Goal: Task Accomplishment & Management: Manage account settings

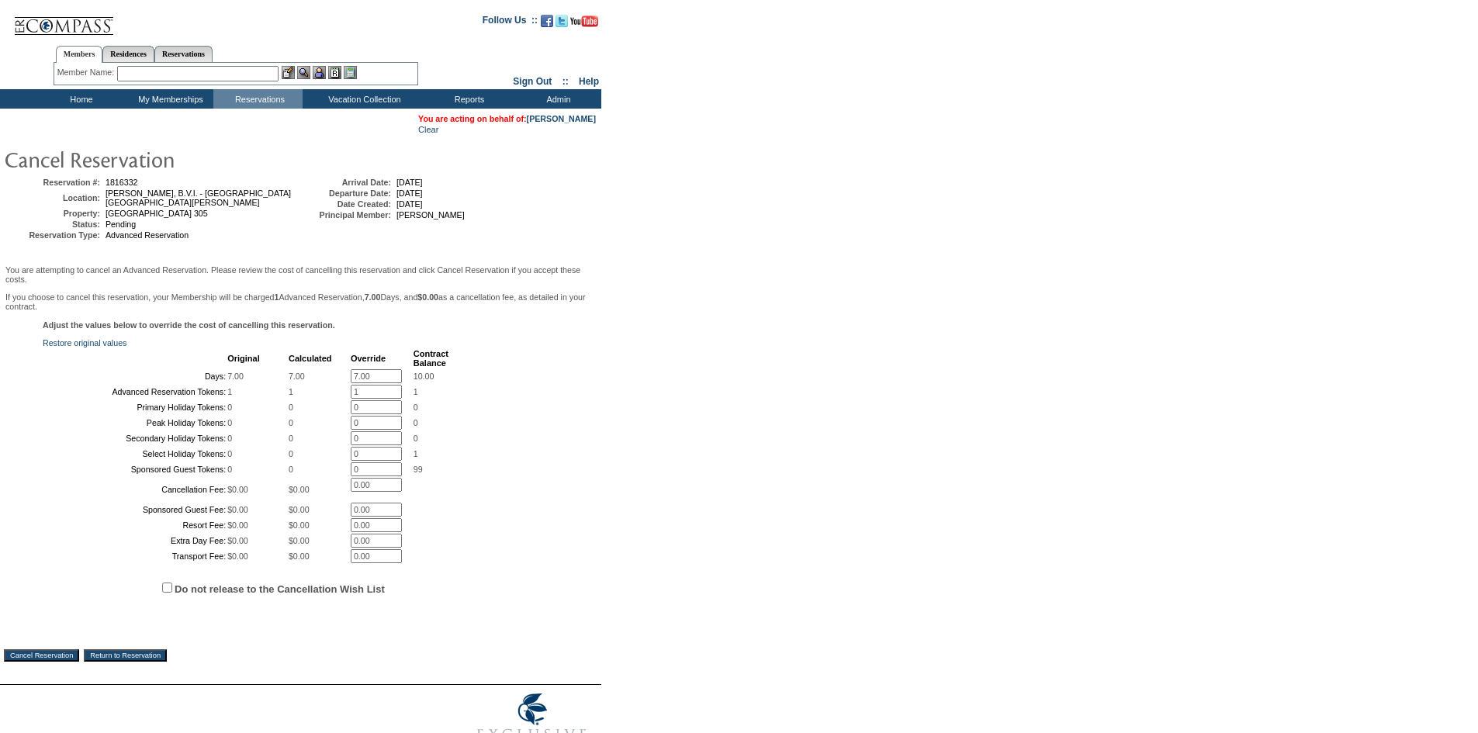
drag, startPoint x: 395, startPoint y: 392, endPoint x: 293, endPoint y: 396, distance: 102.5
click at [293, 383] on tr "Days: 7.00 7.00 7.00 * 10.00" at bounding box center [246, 376] width 404 height 14
type input "0"
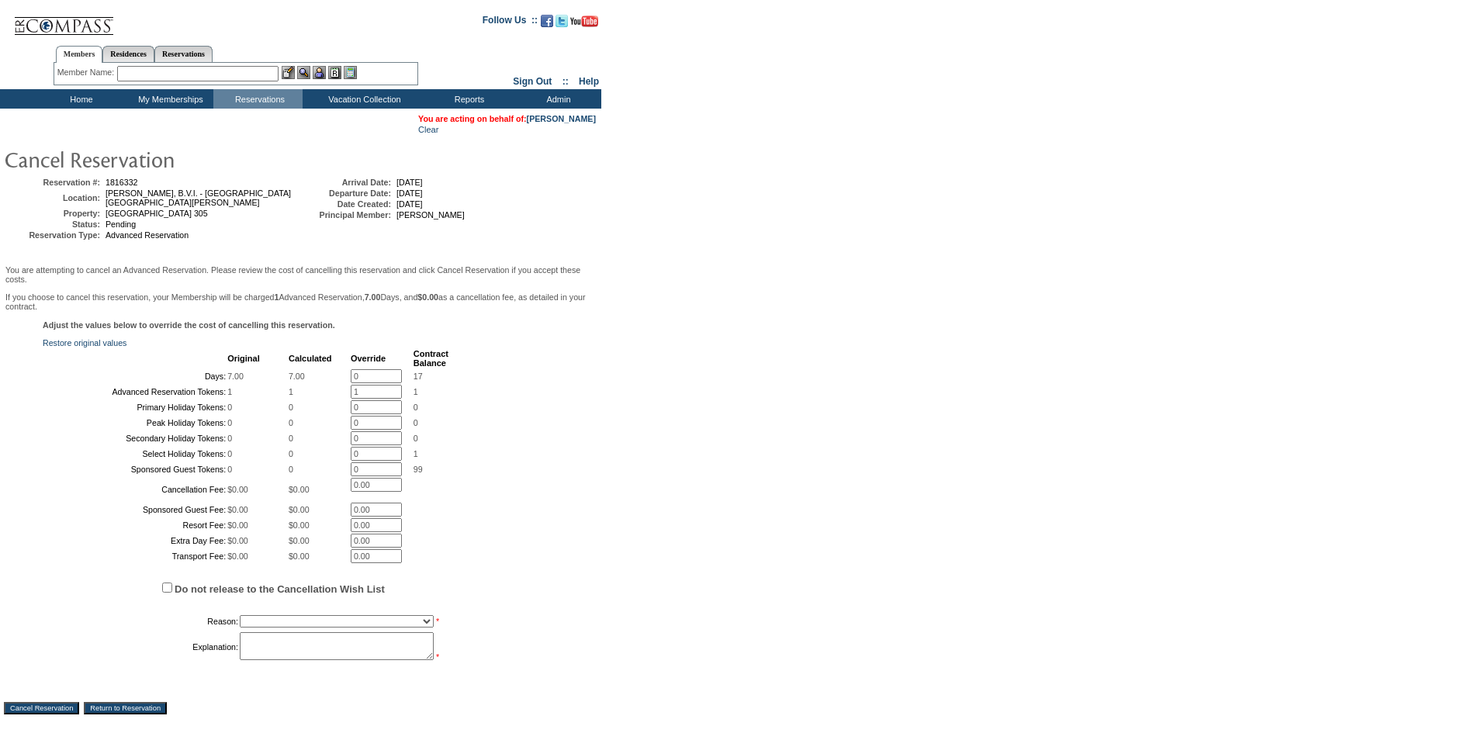
drag, startPoint x: 556, startPoint y: 349, endPoint x: 424, endPoint y: 397, distance: 141.1
click at [556, 349] on div "Adjust the values below to override the cost of cancelling this reservation. Re…" at bounding box center [301, 499] width 594 height 358
click at [369, 399] on input "1" at bounding box center [376, 392] width 51 height 14
type input "0"
click at [727, 410] on form "Follow Us ::" at bounding box center [736, 410] width 1473 height 812
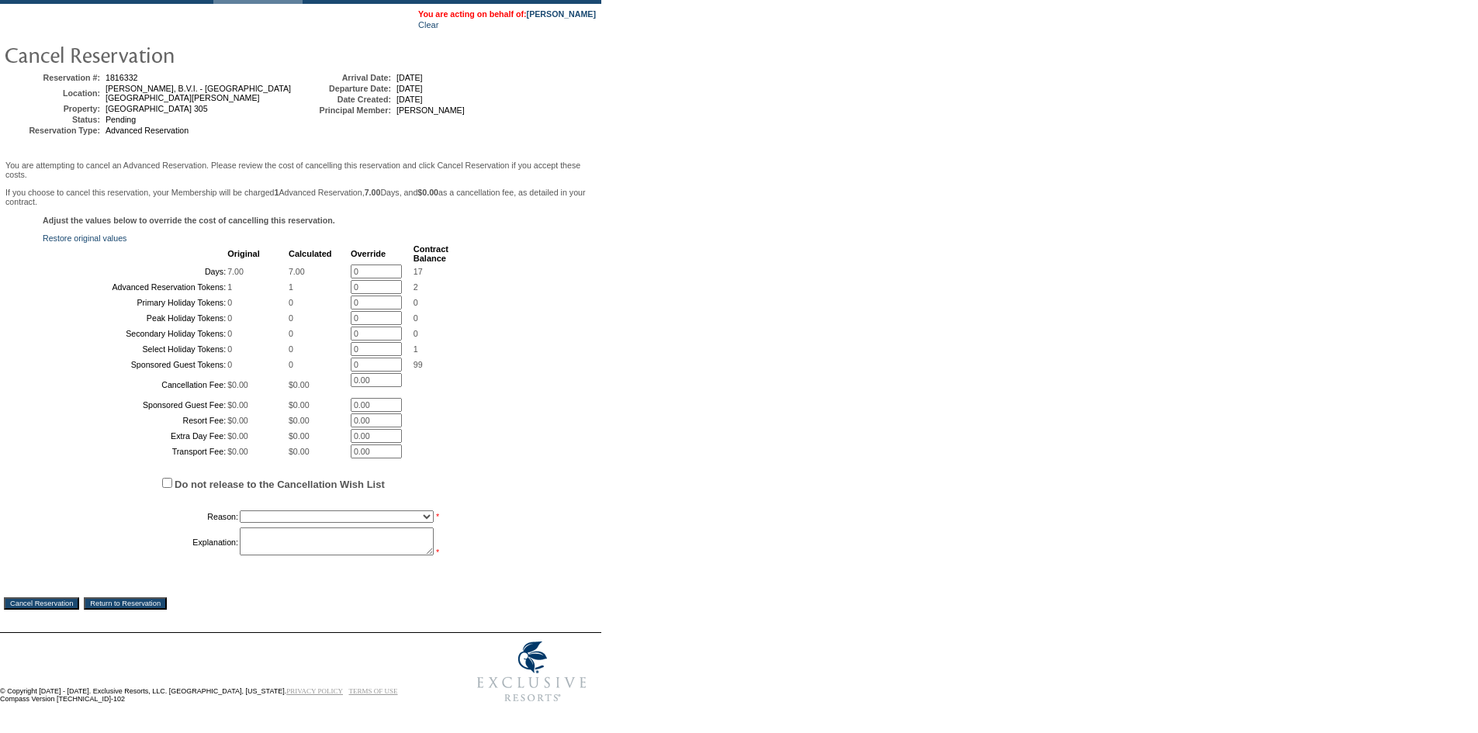
scroll to position [243, 0]
click at [385, 479] on label "Do not release to the Cancellation Wish List" at bounding box center [280, 485] width 210 height 12
click at [172, 478] on input "Do not release to the Cancellation Wish List" at bounding box center [167, 483] width 10 height 10
checkbox input "true"
click at [395, 511] on select "Creating Continuous Stay Days Booked After Cancellation Experiential / Hotel / …" at bounding box center [337, 517] width 194 height 12
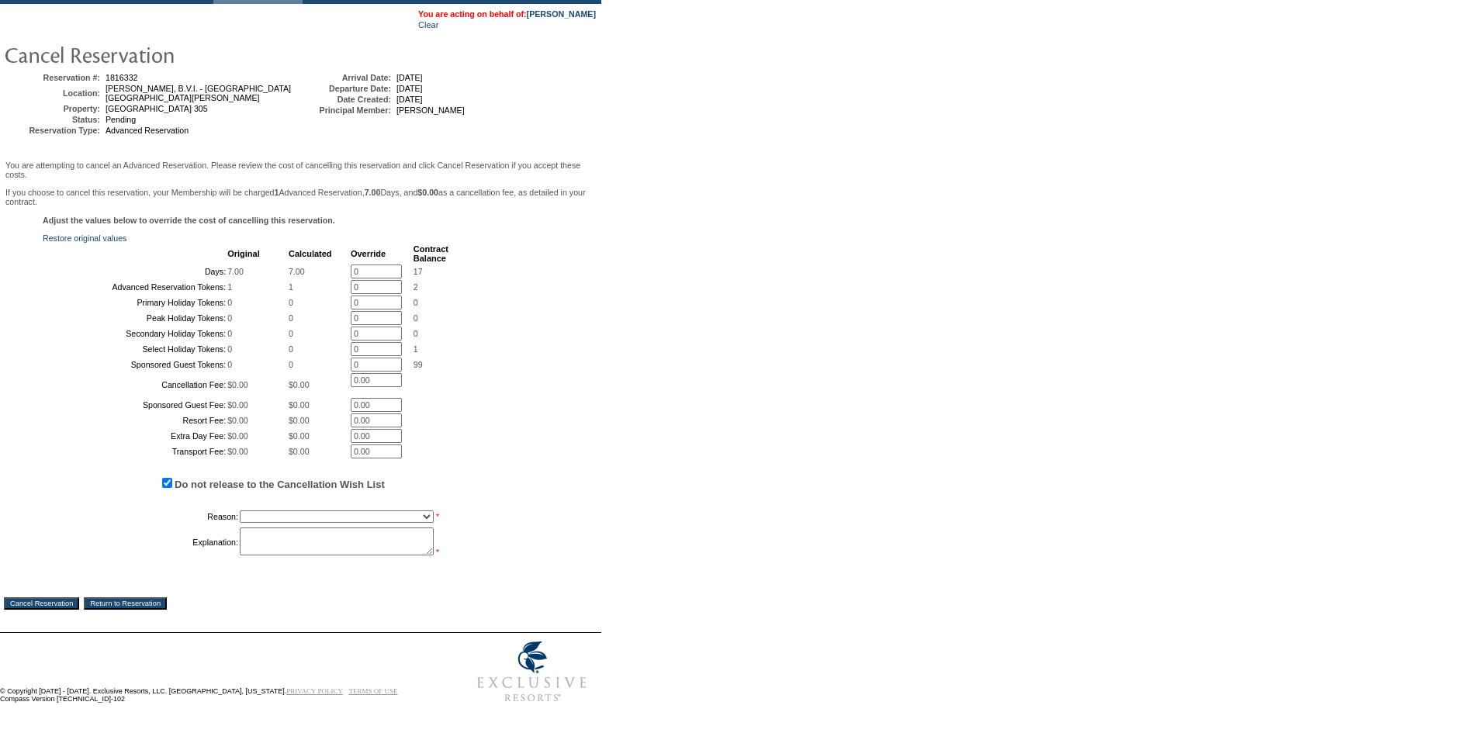
select select "1030"
click at [240, 511] on select "Creating Continuous Stay Days Booked After Cancellation Experiential / Hotel / …" at bounding box center [337, 517] width 194 height 12
click at [348, 545] on textarea at bounding box center [337, 542] width 194 height 28
type textarea "ef"
click at [56, 598] on input "Cancel Reservation" at bounding box center [41, 603] width 75 height 12
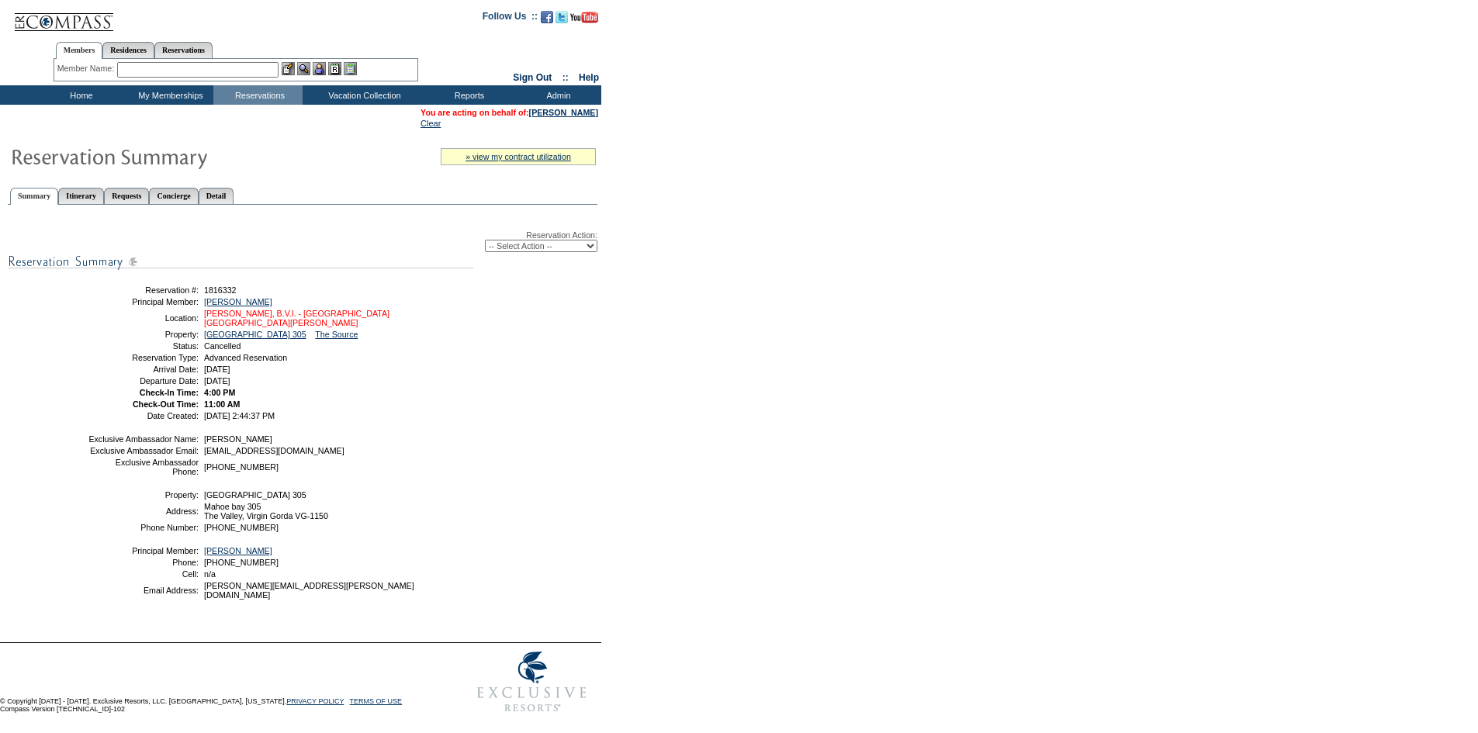
click at [255, 316] on link "[PERSON_NAME], B.V.I. - [GEOGRAPHIC_DATA] [GEOGRAPHIC_DATA][PERSON_NAME]" at bounding box center [296, 318] width 185 height 19
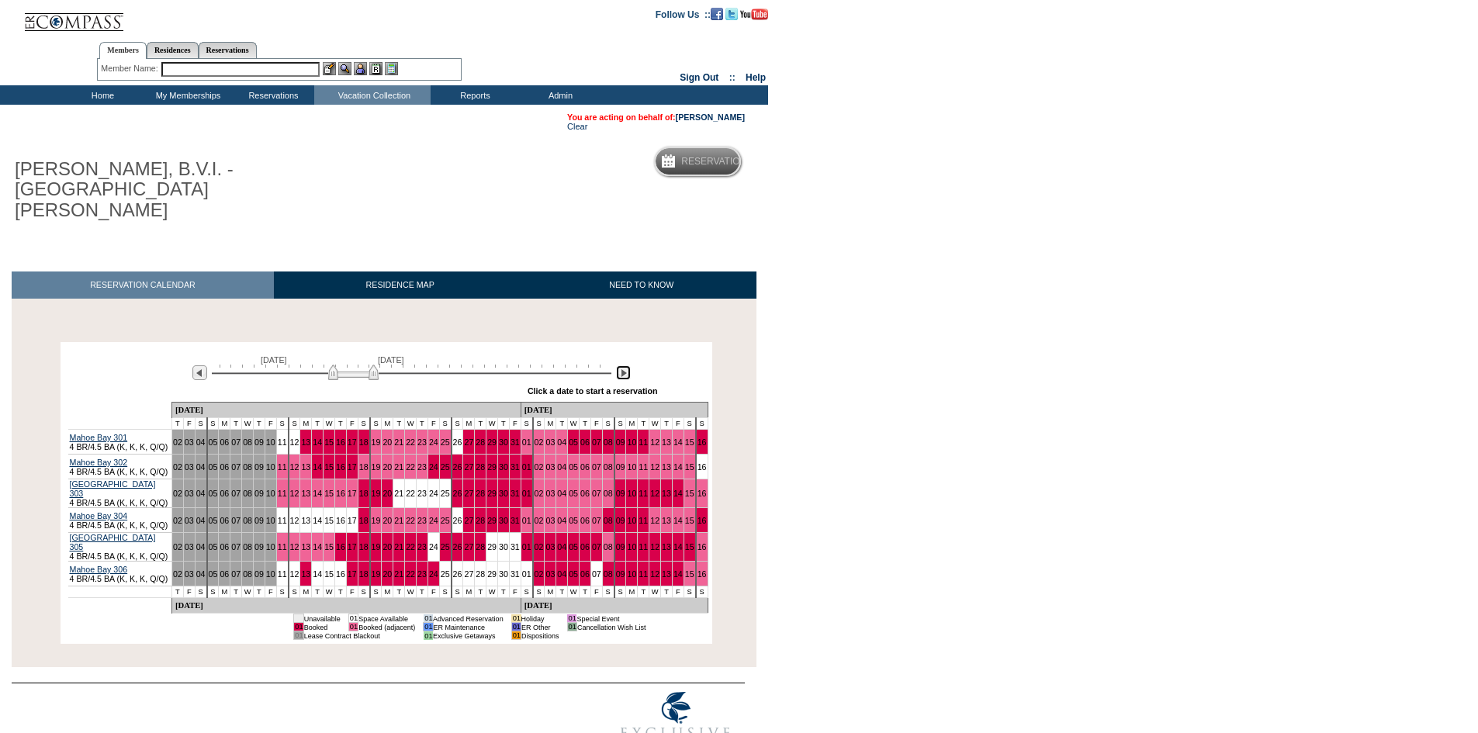
click at [623, 365] on img at bounding box center [623, 372] width 15 height 15
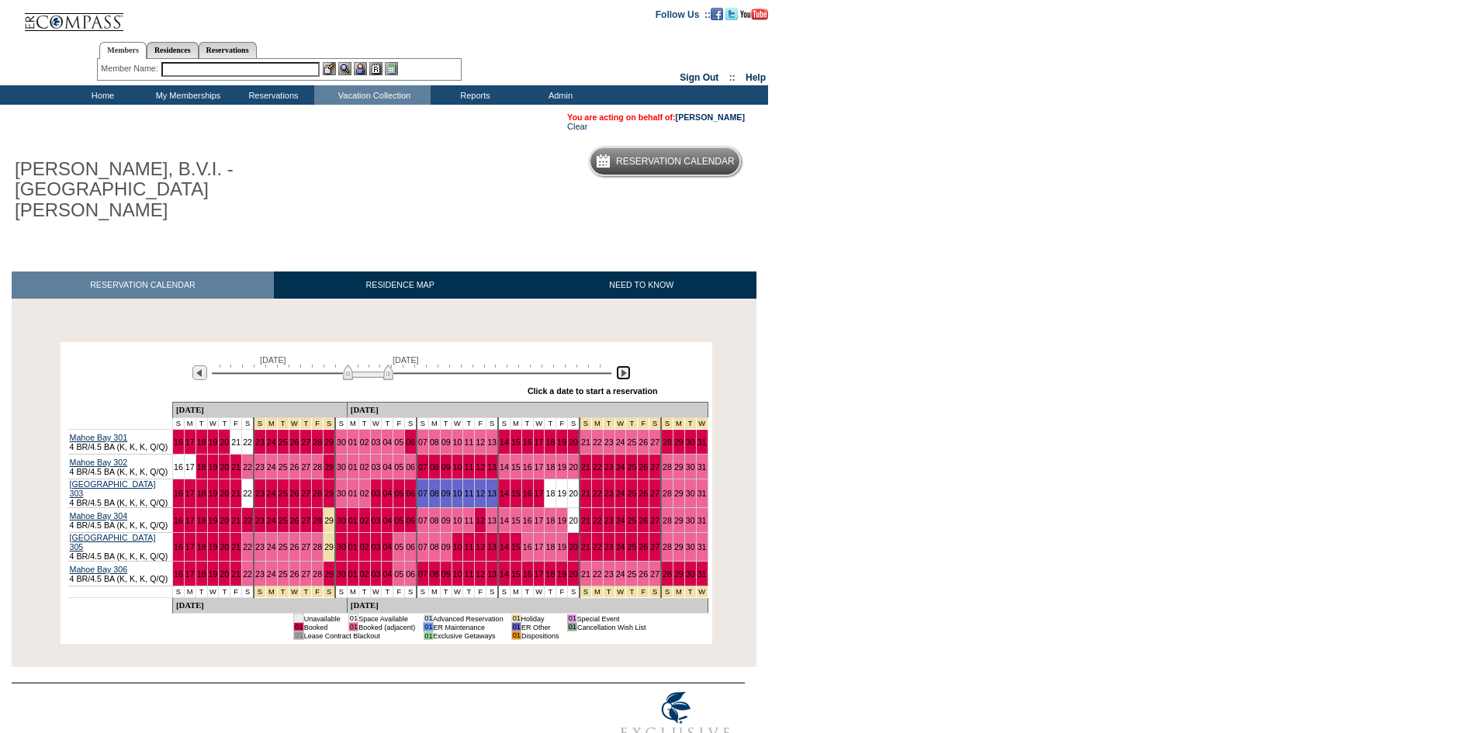
click at [623, 365] on img at bounding box center [623, 372] width 15 height 15
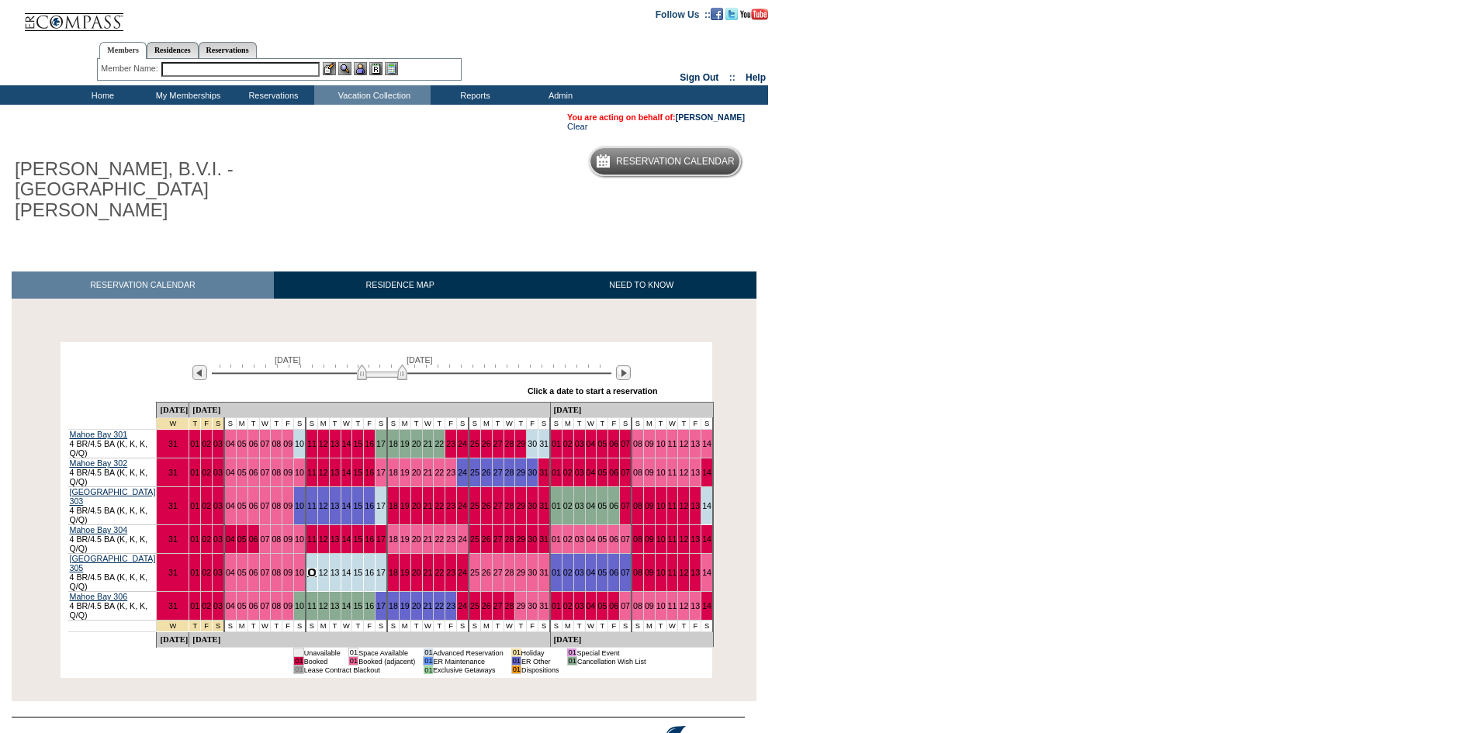
click at [317, 568] on link "11" at bounding box center [311, 572] width 9 height 9
